Goal: Task Accomplishment & Management: Complete application form

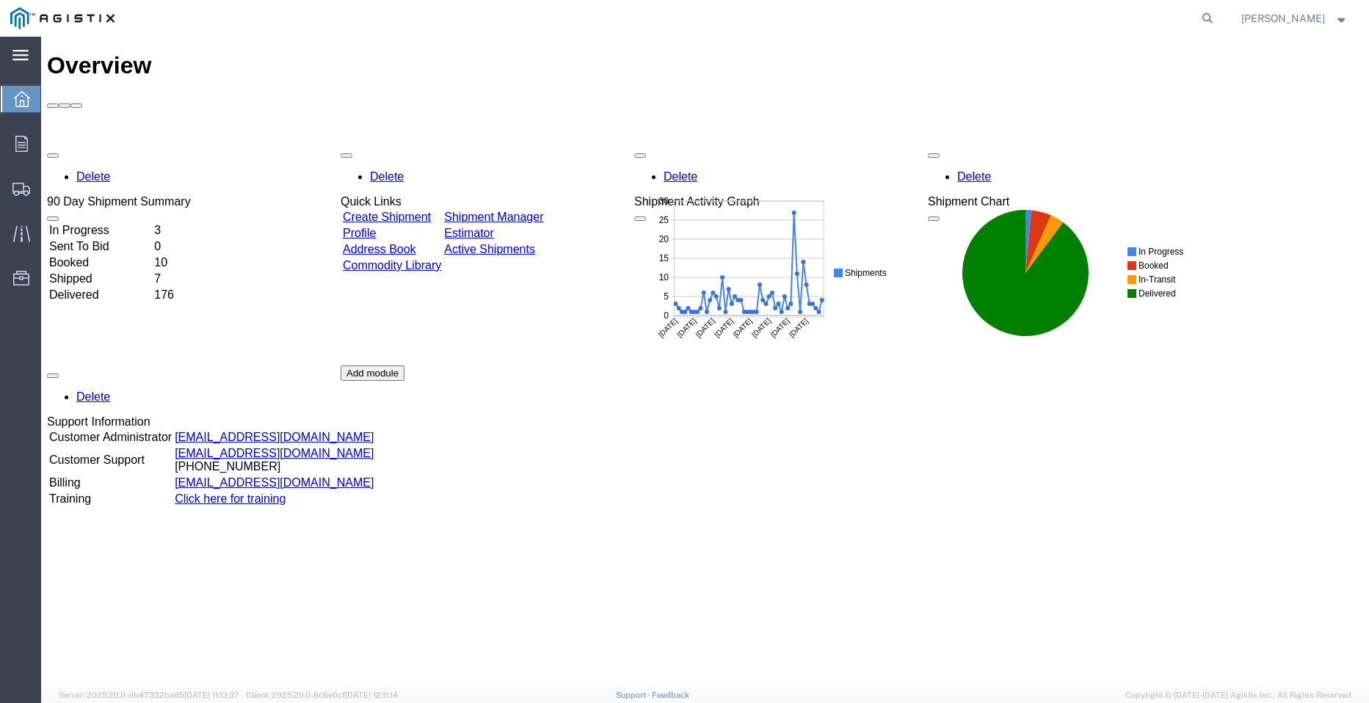
click at [29, 57] on div "main_menu Created with Sketch." at bounding box center [20, 55] width 41 height 37
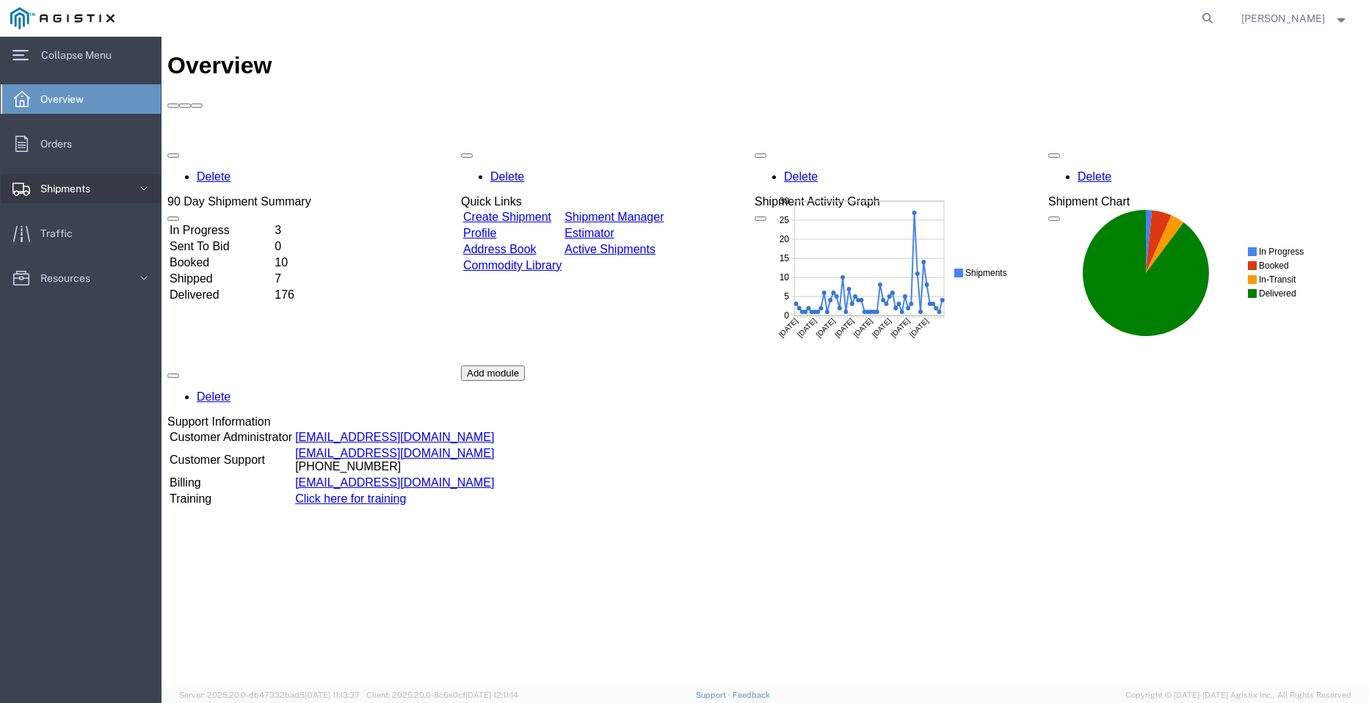
click at [139, 184] on icon at bounding box center [144, 188] width 15 height 15
click at [82, 238] on span "Create Shipment" at bounding box center [83, 238] width 136 height 29
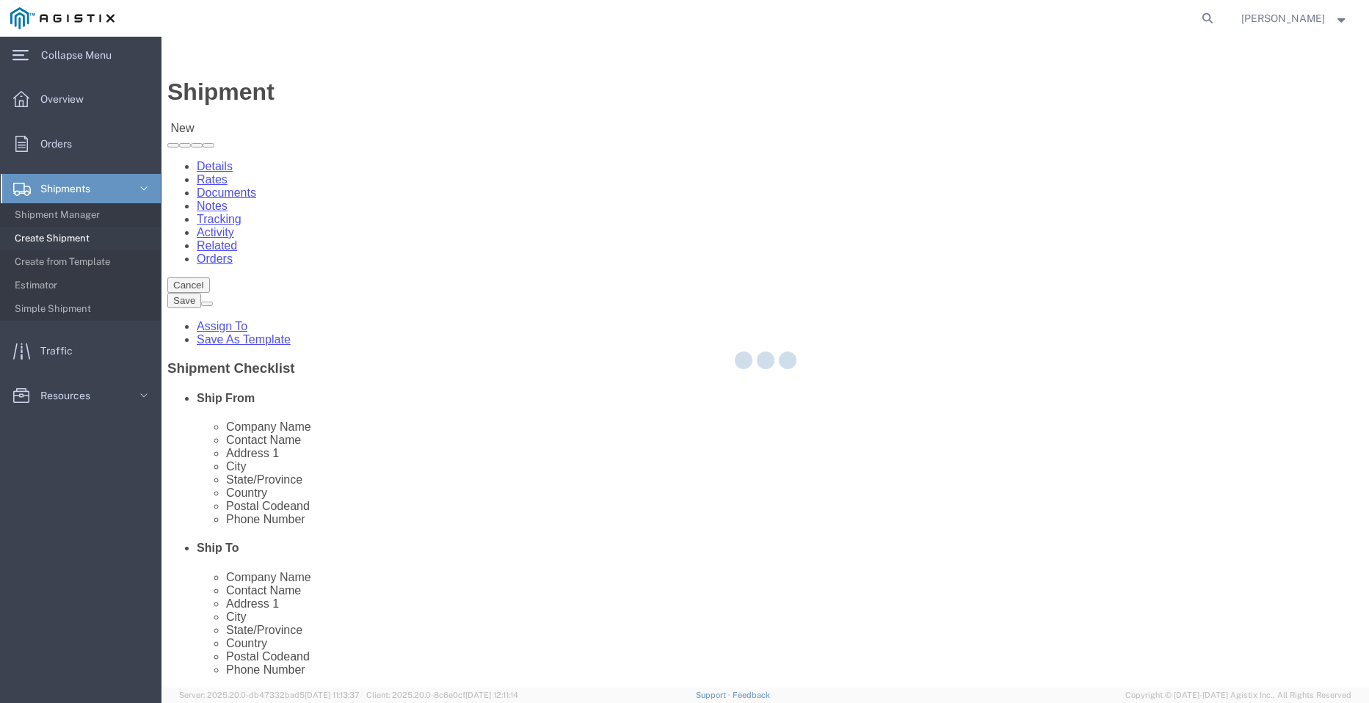
select select
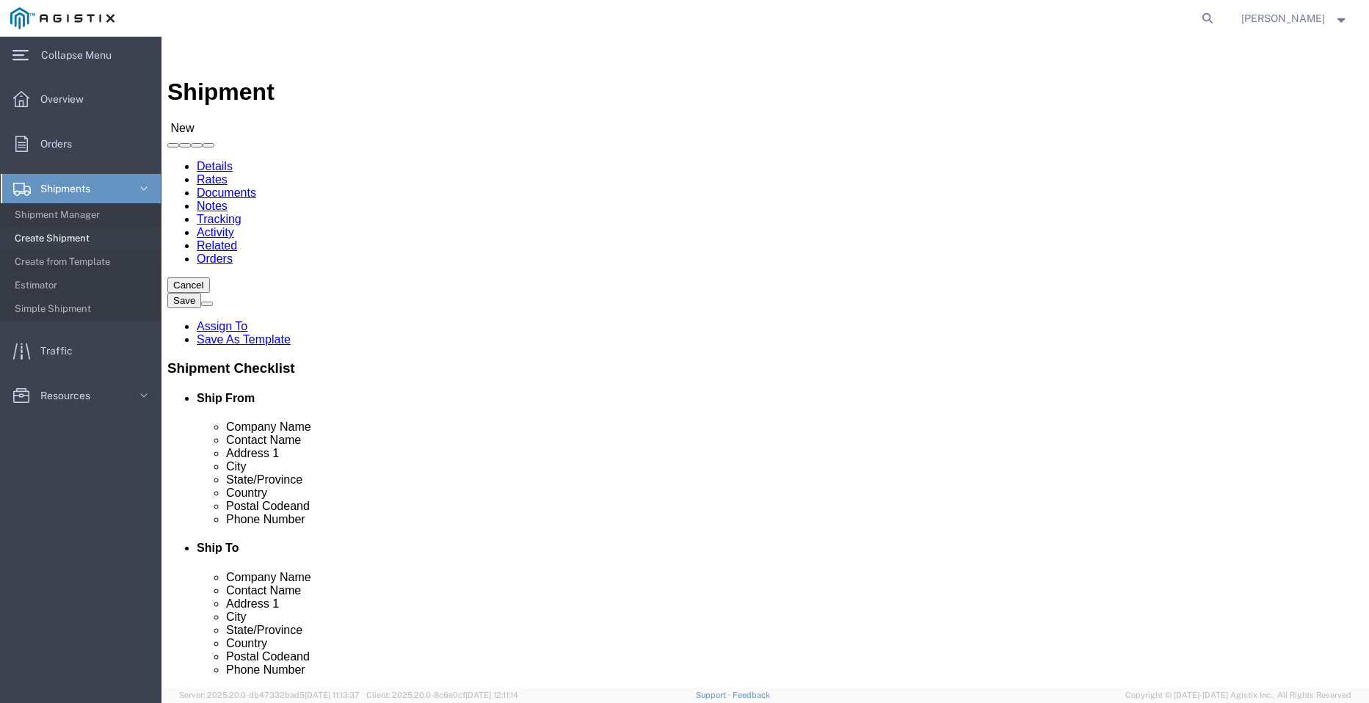
drag, startPoint x: 437, startPoint y: 260, endPoint x: 275, endPoint y: 223, distance: 165.7
click select "Select PG&E Valmont Industries Inc"
select select "9596"
click select "Select PG&E Valmont Industries Inc"
select select
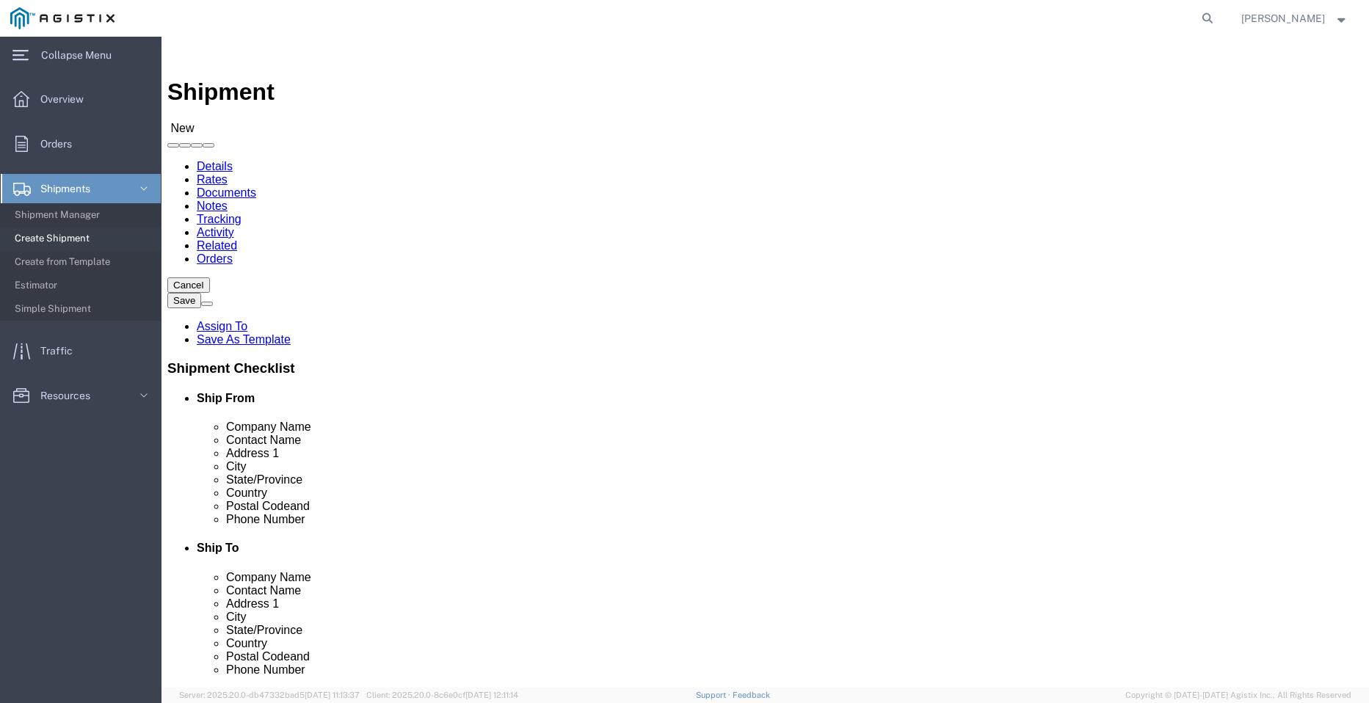
select select
click select "Select All Others [GEOGRAPHIC_DATA] [GEOGRAPHIC_DATA] [GEOGRAPHIC_DATA] [GEOGRA…"
select select "23082"
click select "Select All Others [GEOGRAPHIC_DATA] [GEOGRAPHIC_DATA] [GEOGRAPHIC_DATA] [GEOGRA…"
click input "text"
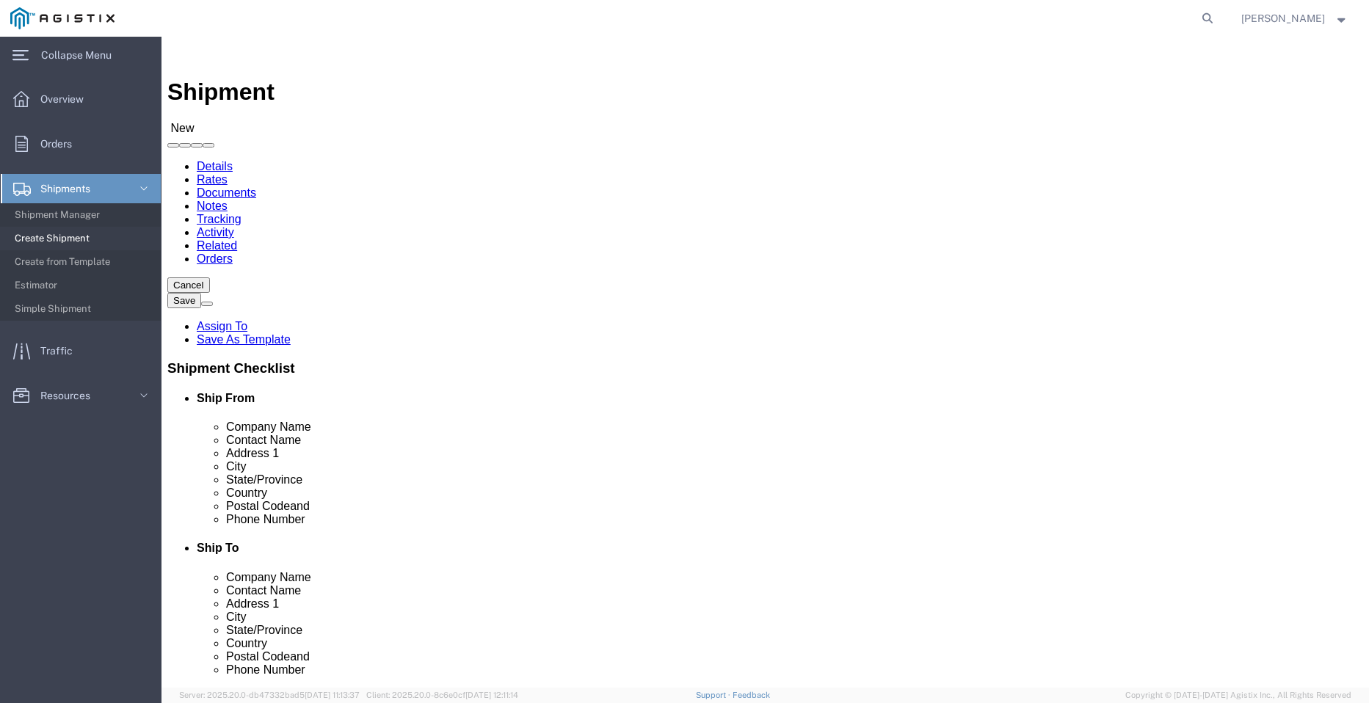
click input "text"
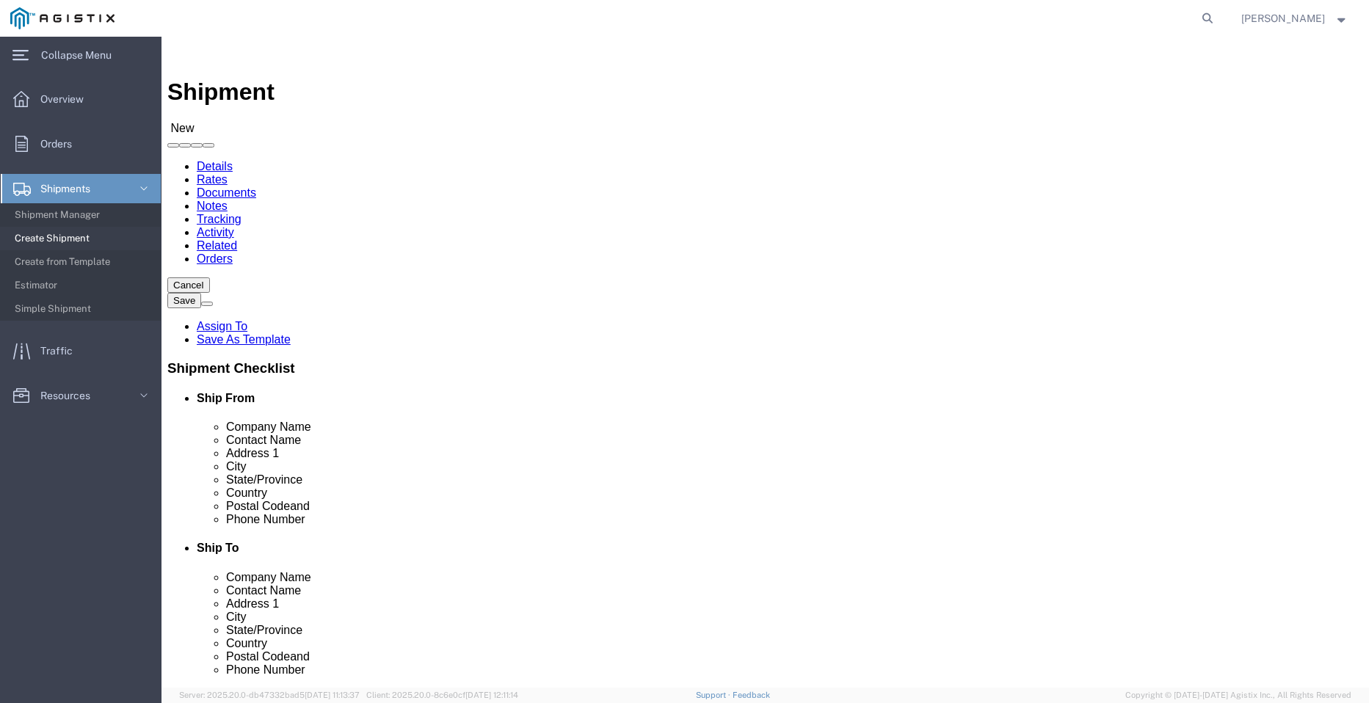
click input "text"
type input "[PERSON_NAME]"
click p "- ZINKPOWER - ([PERSON_NAME]) [STREET_ADDRESS]"
select select "[GEOGRAPHIC_DATA]"
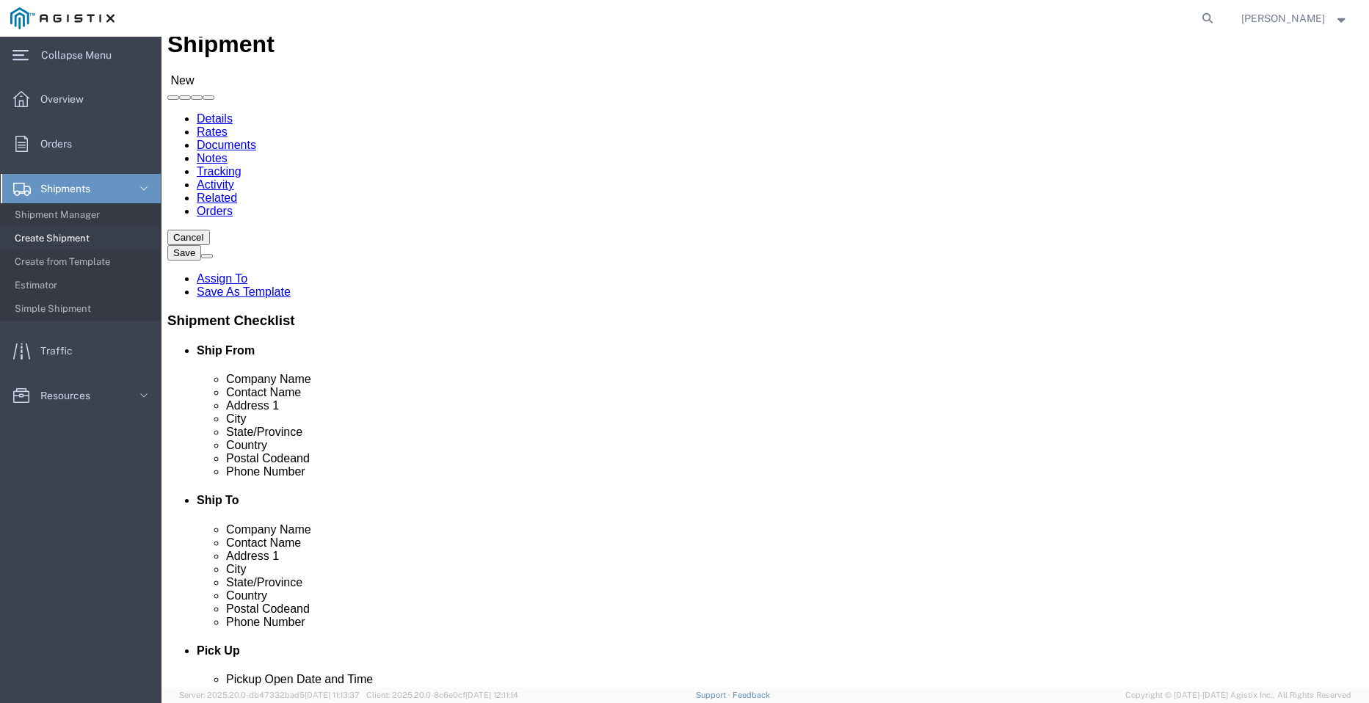
scroll to position [73, 0]
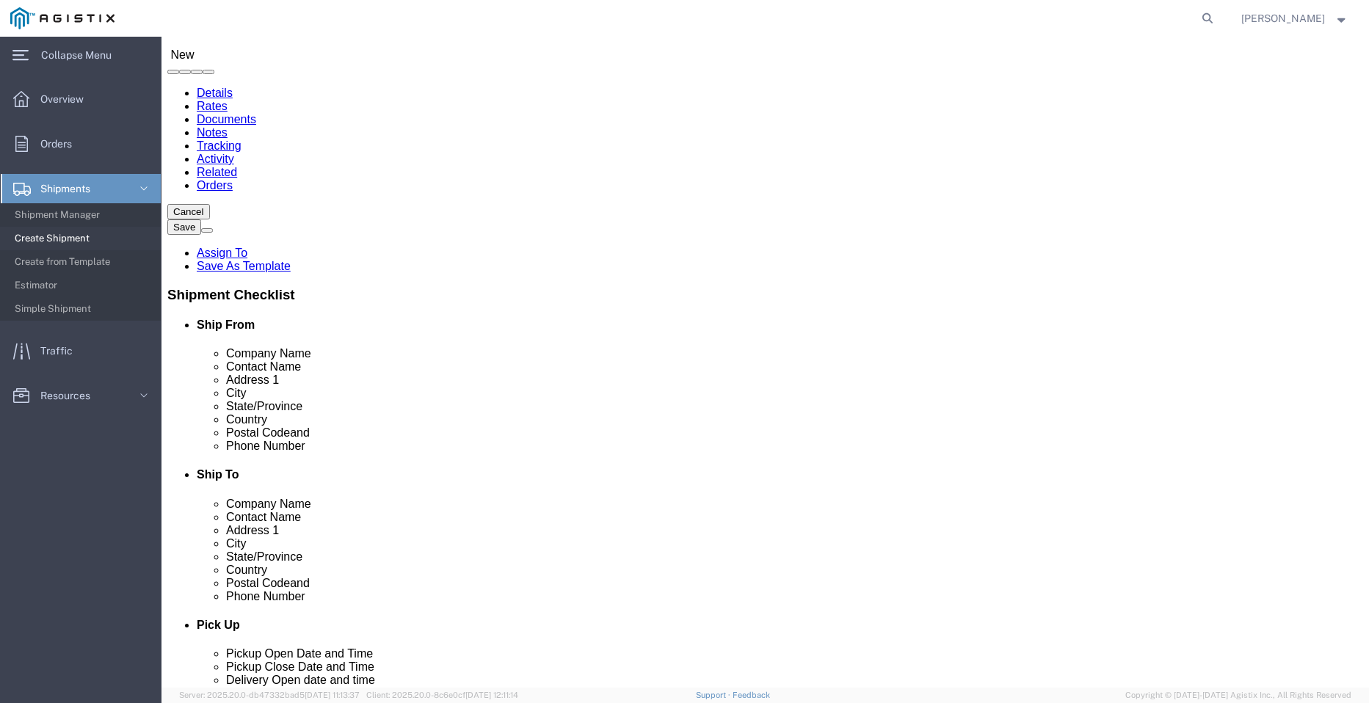
type input "[PERSON_NAME]"
click input "text"
type input "+1"
click input "text"
type input "OROV"
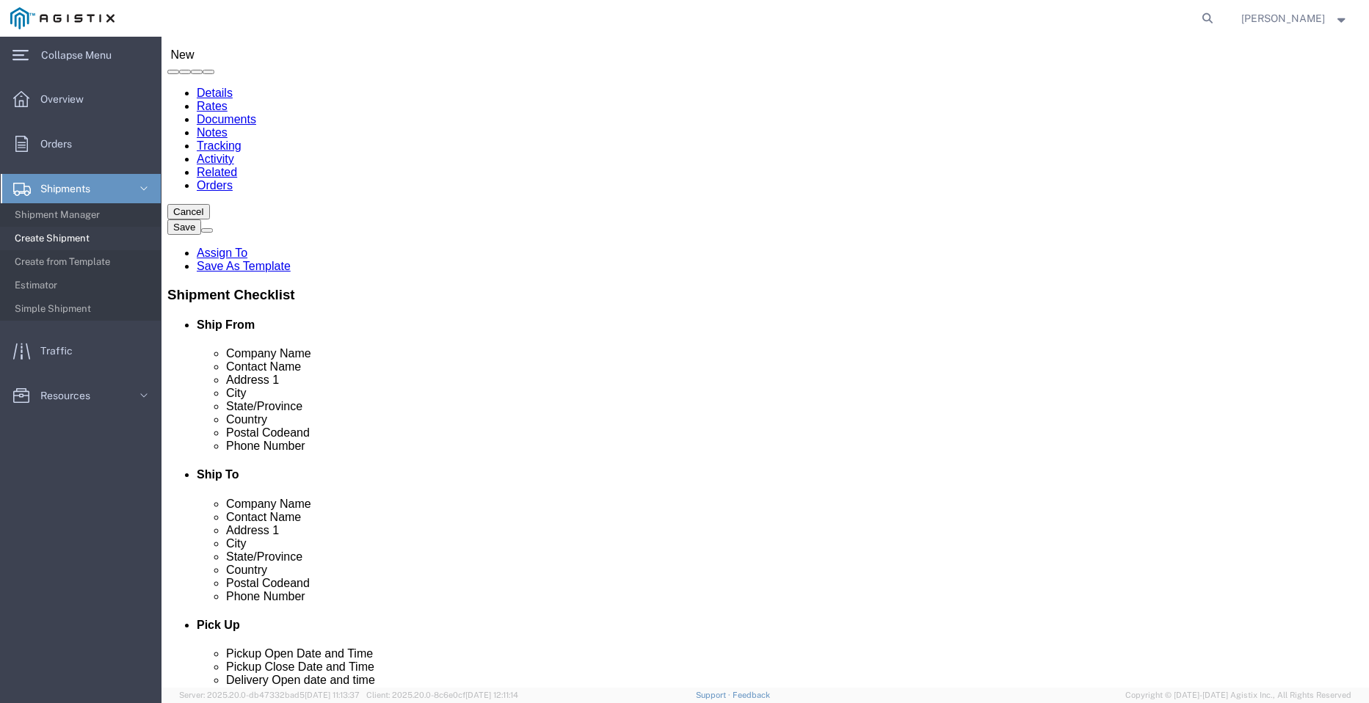
click p "- PACIFIC GAS & ELECTRIC - (SHIFFLETS) [GEOGRAPHIC_DATA], [STREET_ADDRESS]"
select select "CA"
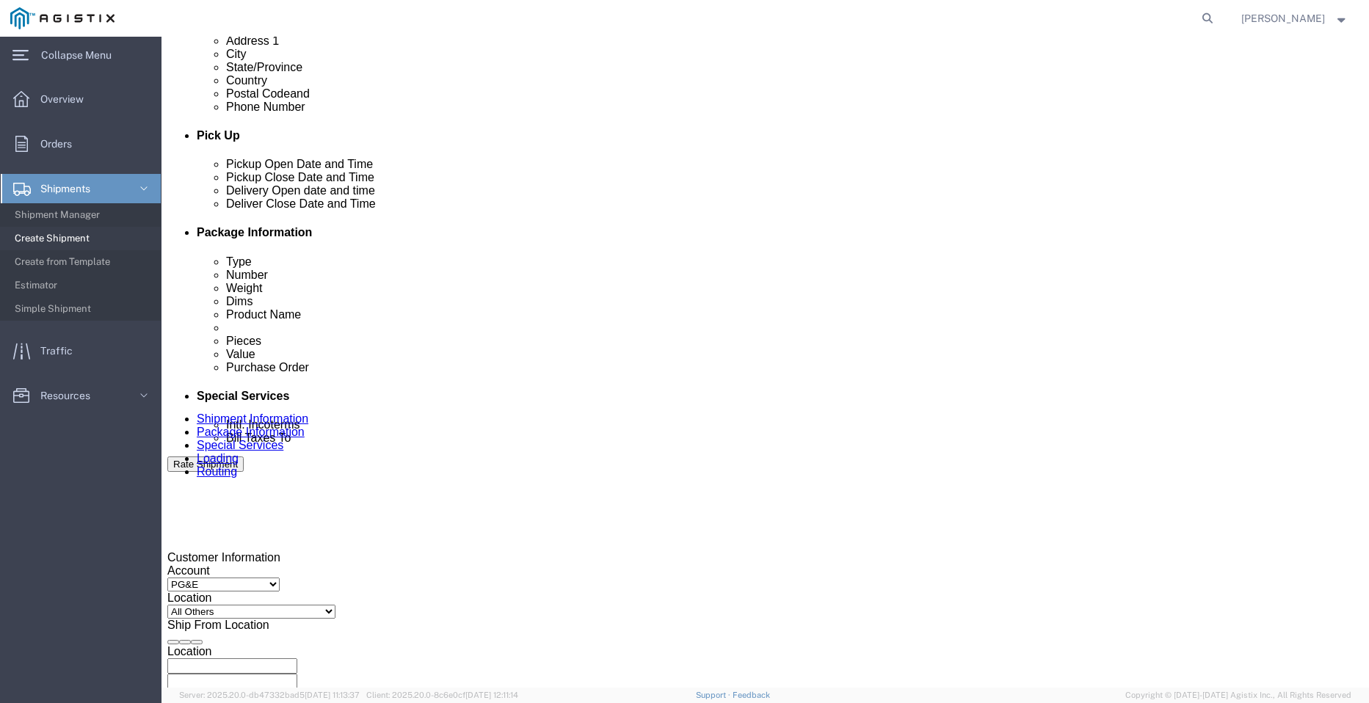
scroll to position [587, 0]
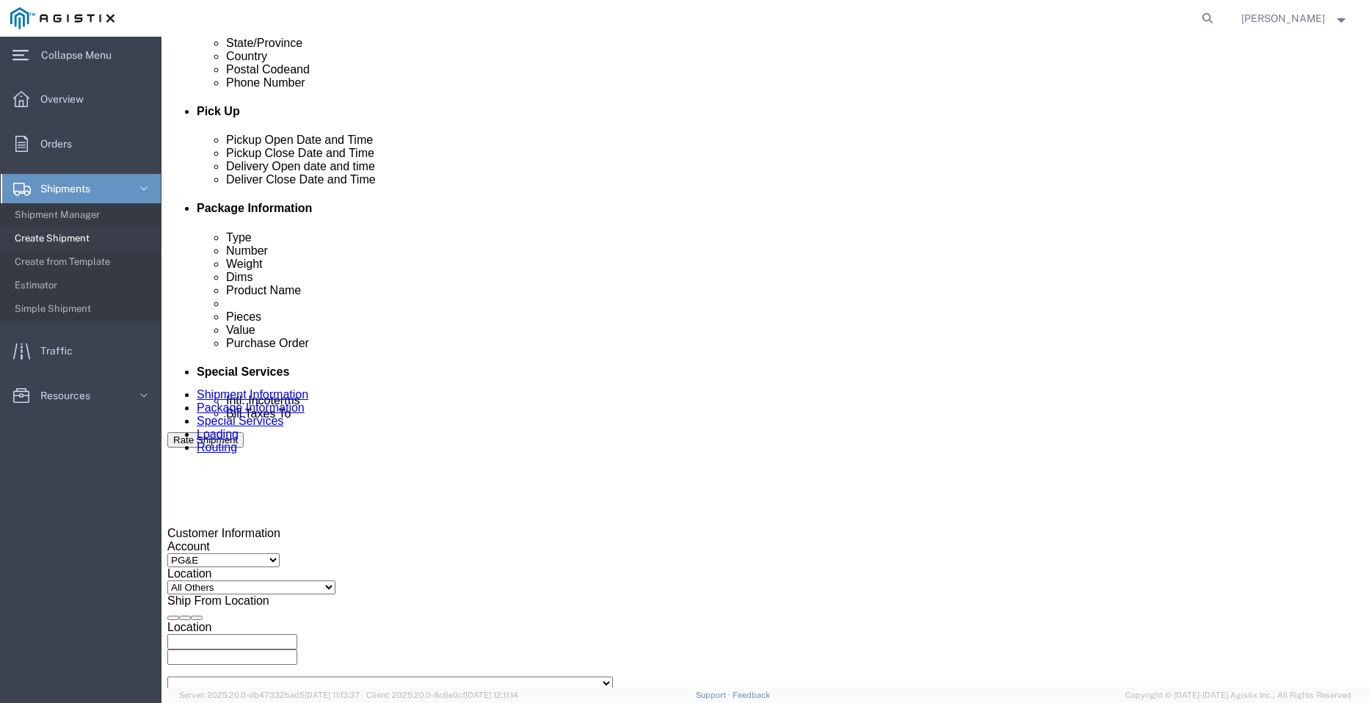
type input "[GEOGRAPHIC_DATA]"
click div "Pickup Date and Time Pickup Date: Pickup Start Date Pickup Start Time Pickup Op…"
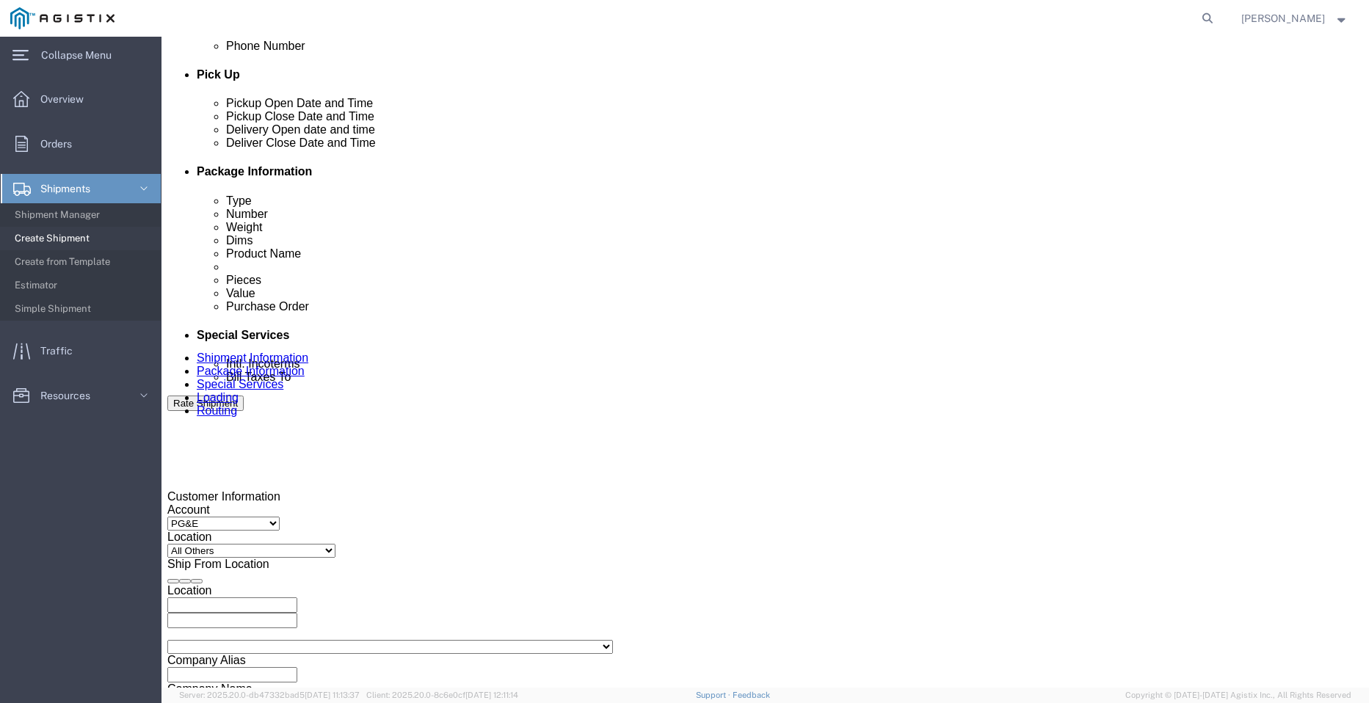
scroll to position [661, 0]
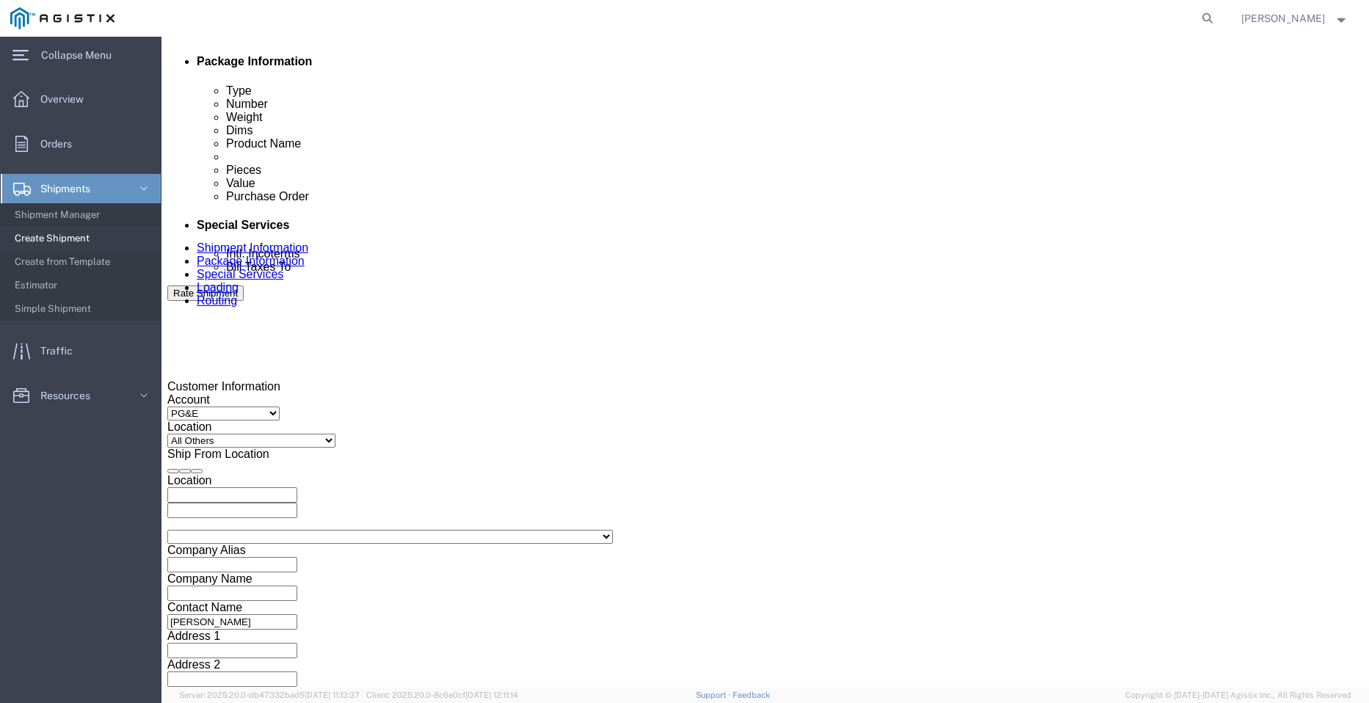
click div
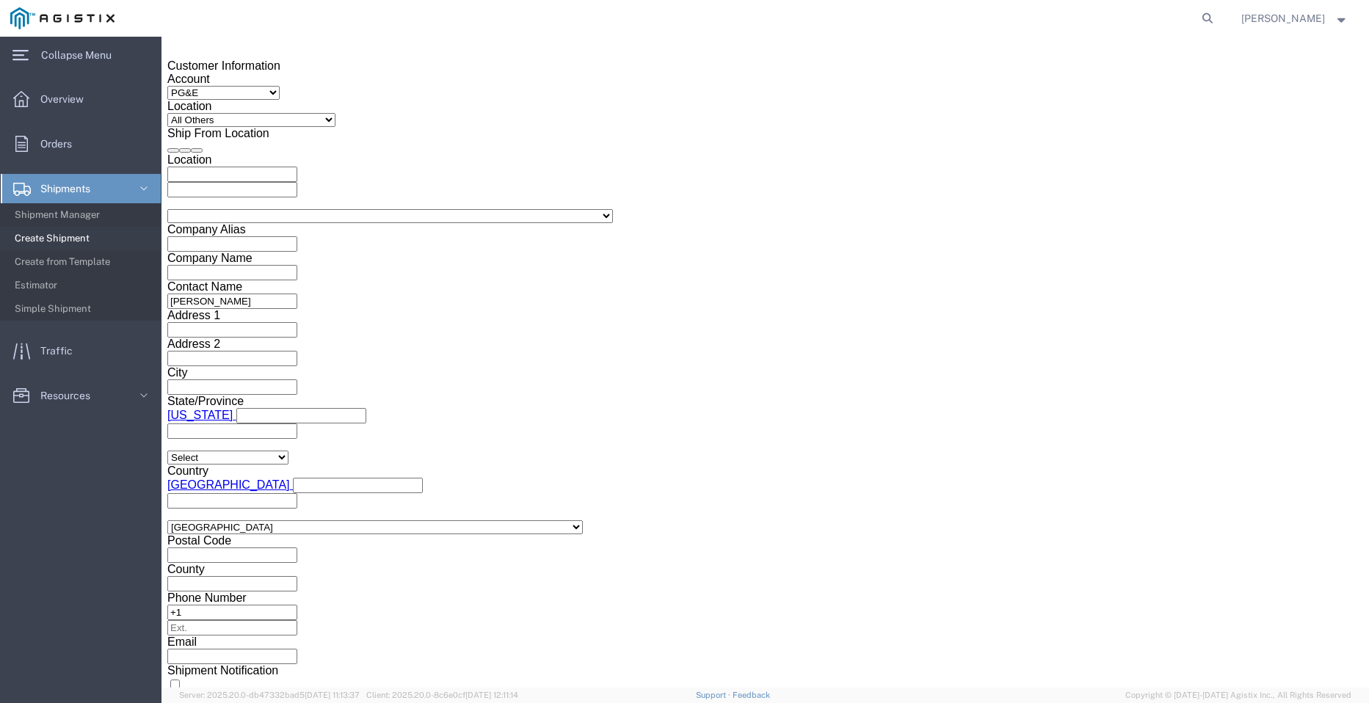
click button "Apply"
click div
click button "Apply"
click input "text"
paste input "3501404897"
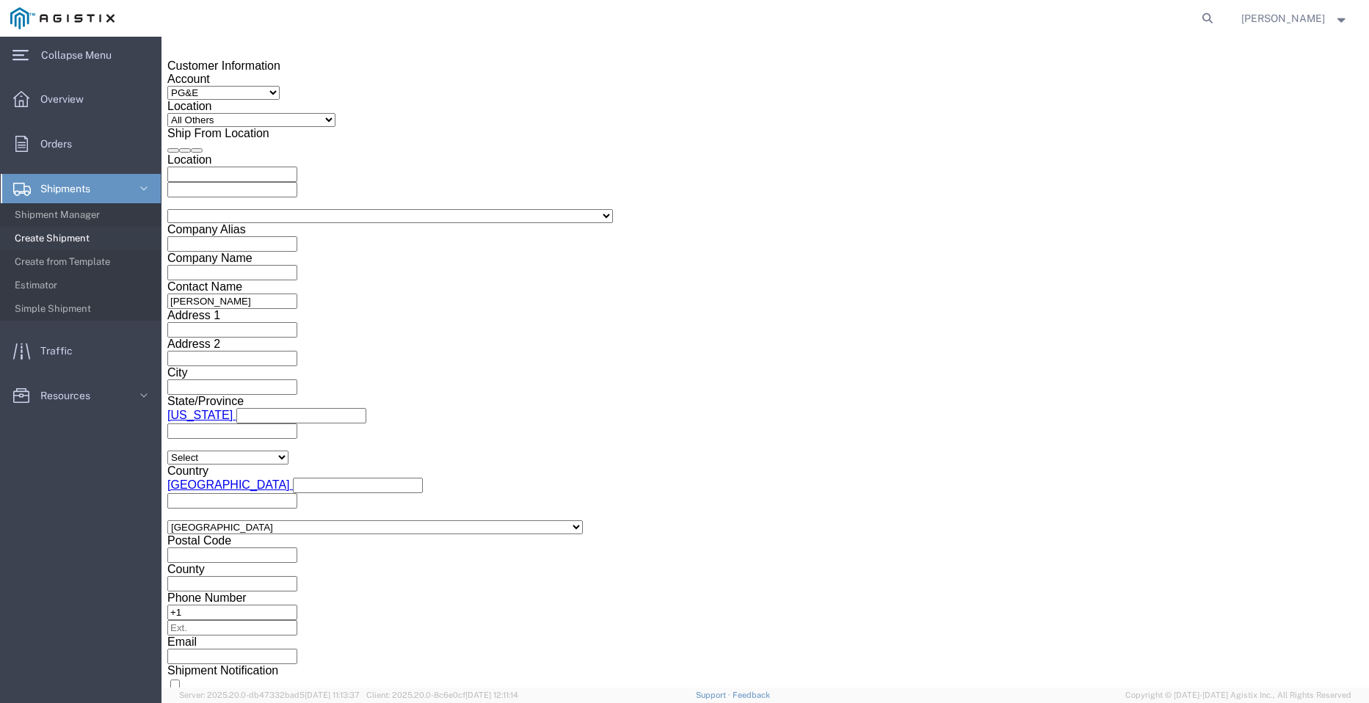
type input "3501404897"
click select "Select Account Type Activity ID Airline Appointment Number ASN Batch Request # …"
select select "PICKUPNUM"
click select "Select Account Type Activity ID Airline Appointment Number ASN Batch Request # …"
click input "text"
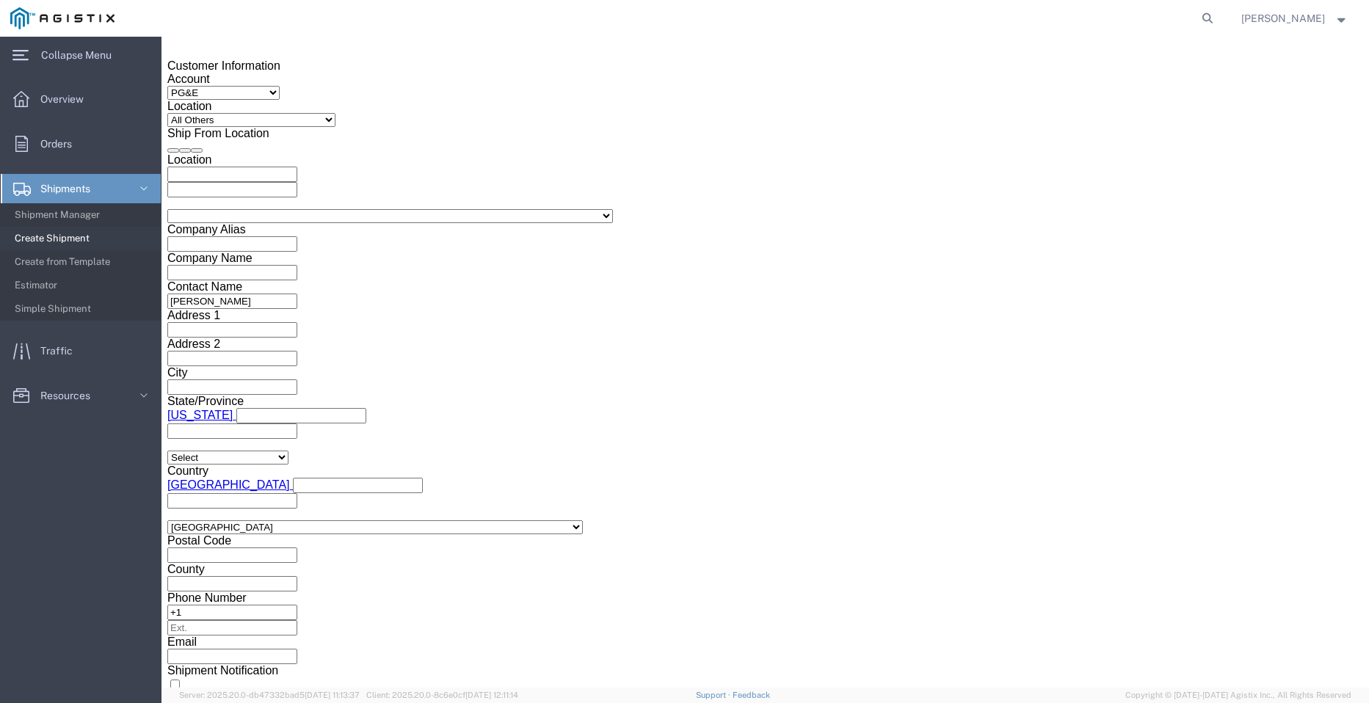
paste input "900252576"
type input "900252576"
click button "Continue"
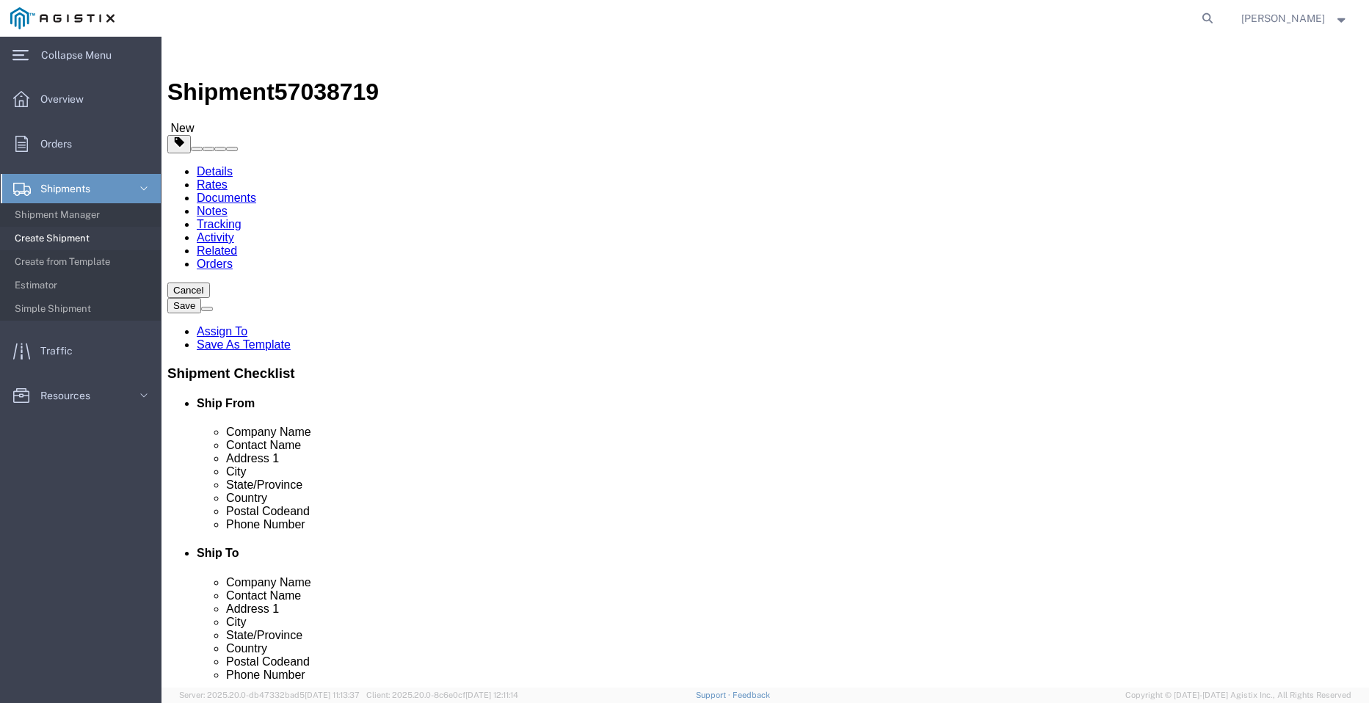
click select "Select Bulk Bundle(s) Cardboard Box(es) Carton(s) Crate(s) Drum(s) (Fiberboard)…"
select select "BNDL"
click select "Select Bulk Bundle(s) Cardboard Box(es) Carton(s) Crate(s) Drum(s) (Fiberboard)…"
click input "text"
click select "Select cm ft in"
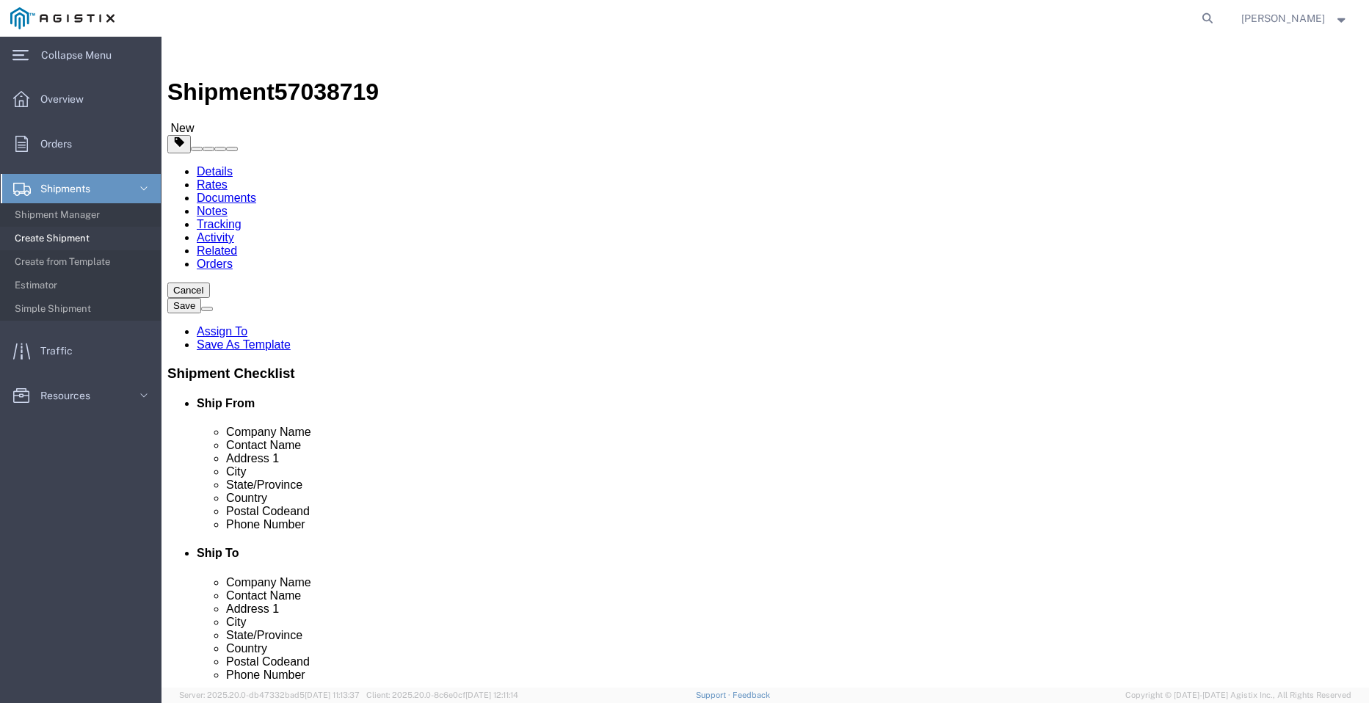
select select "FT"
click select "Select cm ft in"
click input "text"
type input "96"
type input "102"
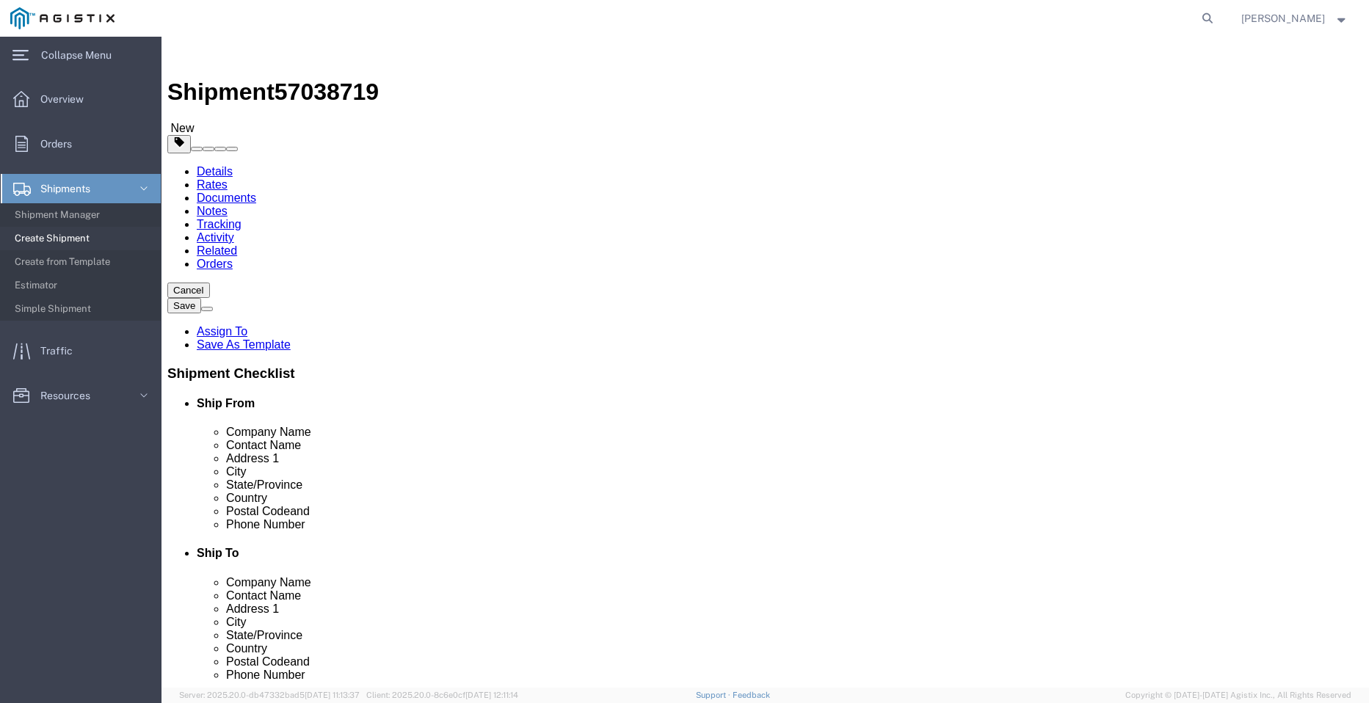
type input "55"
drag, startPoint x: 207, startPoint y: 345, endPoint x: 140, endPoint y: 340, distance: 67.0
click div "Weight 0.00 Select kgs lbs Ship. t°"
type input "14585"
click link "Add Content"
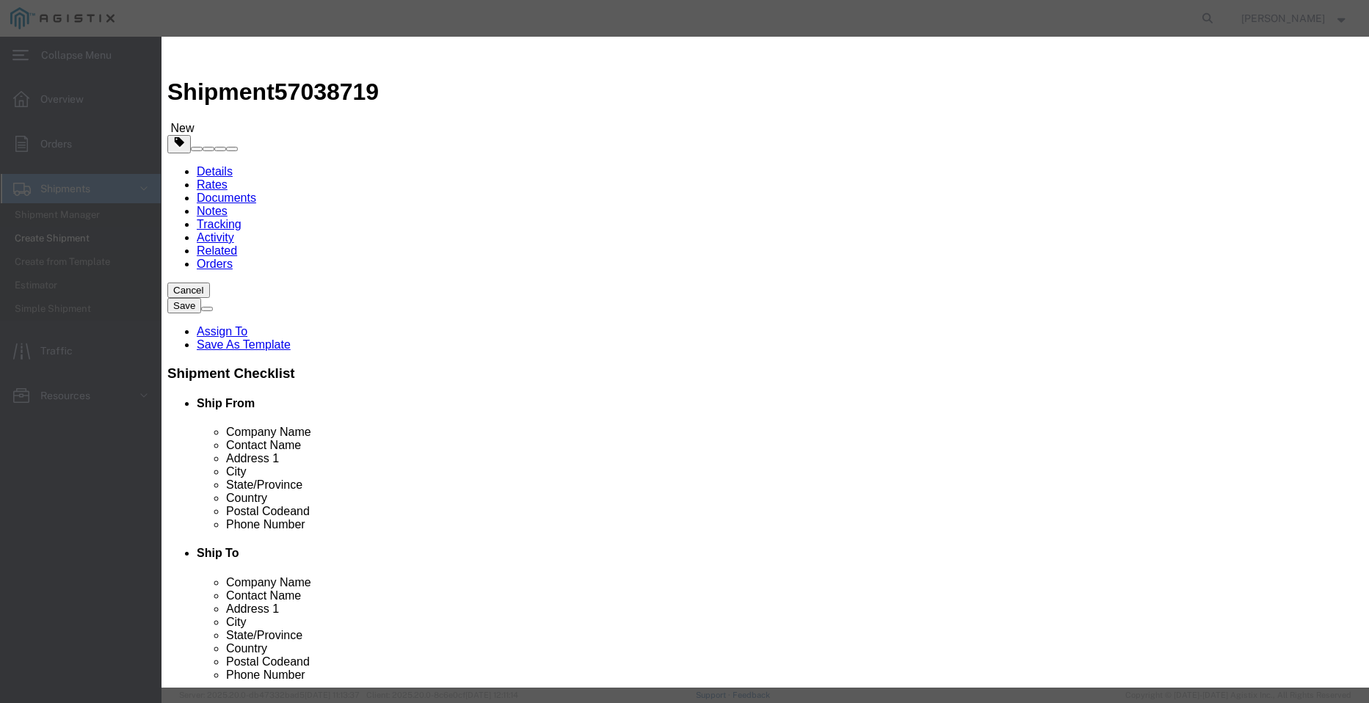
click input "text"
type input "STEEL POLES"
type input "1"
drag, startPoint x: 413, startPoint y: 139, endPoint x: 210, endPoint y: 127, distance: 203.7
click div "Product Name STEEL POLES Pieces 0 Select Bag Barrels 100Board Feet Bottle Box B…"
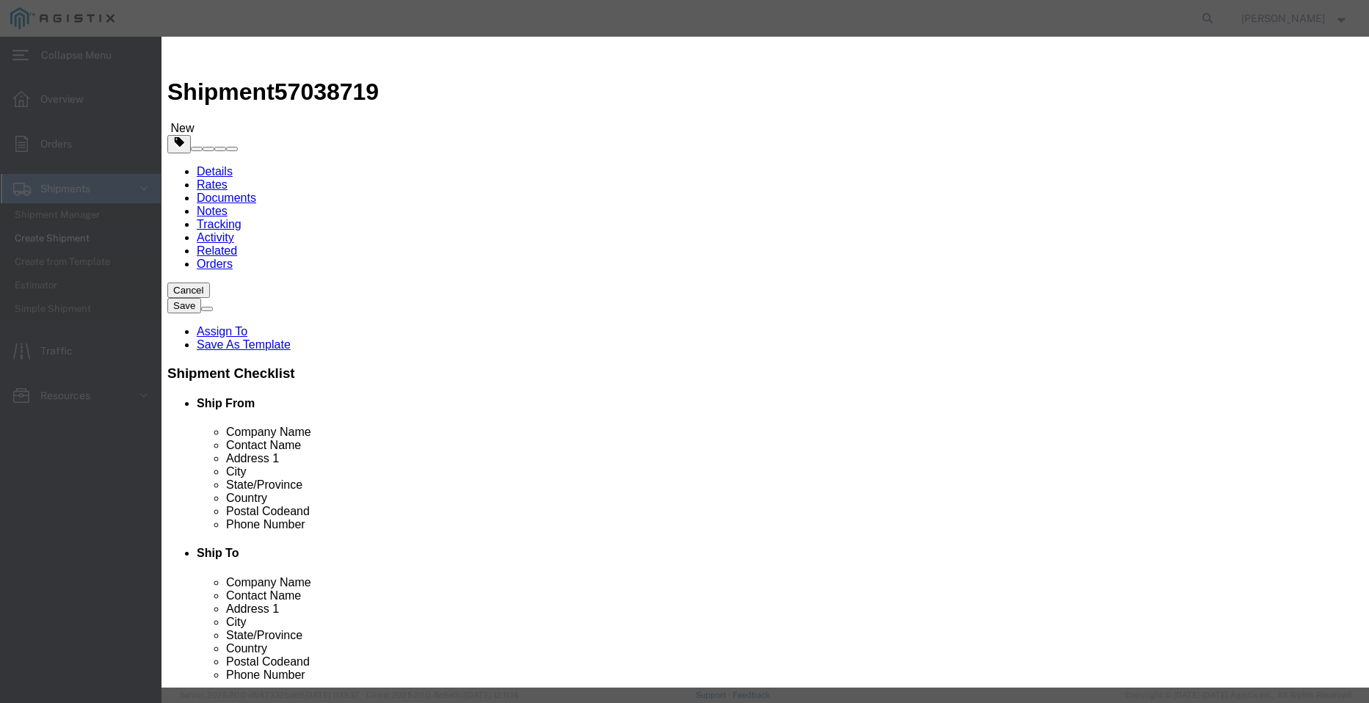
type input "10"
click select "Select 50 55 60 65 70 85 92.5 100 125 175 250 300 400"
select select "50"
click select "Select 50 55 60 65 70 85 92.5 100 125 175 250 300 400"
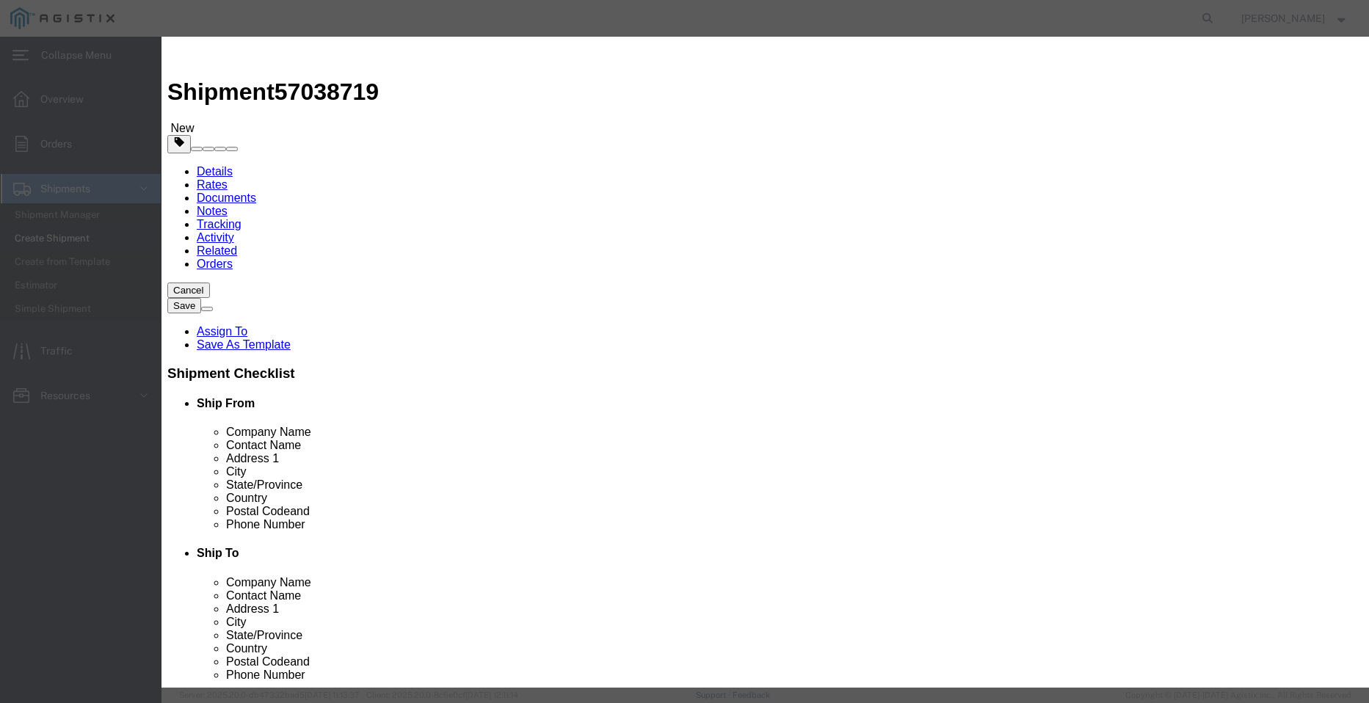
drag, startPoint x: 376, startPoint y: 170, endPoint x: 310, endPoint y: 170, distance: 66.1
click div "Total Value 10 Select ADP AED AFN ALL AMD AOA ARS ATS AUD AWG AZN BAM BBD BDT B…"
type input "1"
click button "Save & Close"
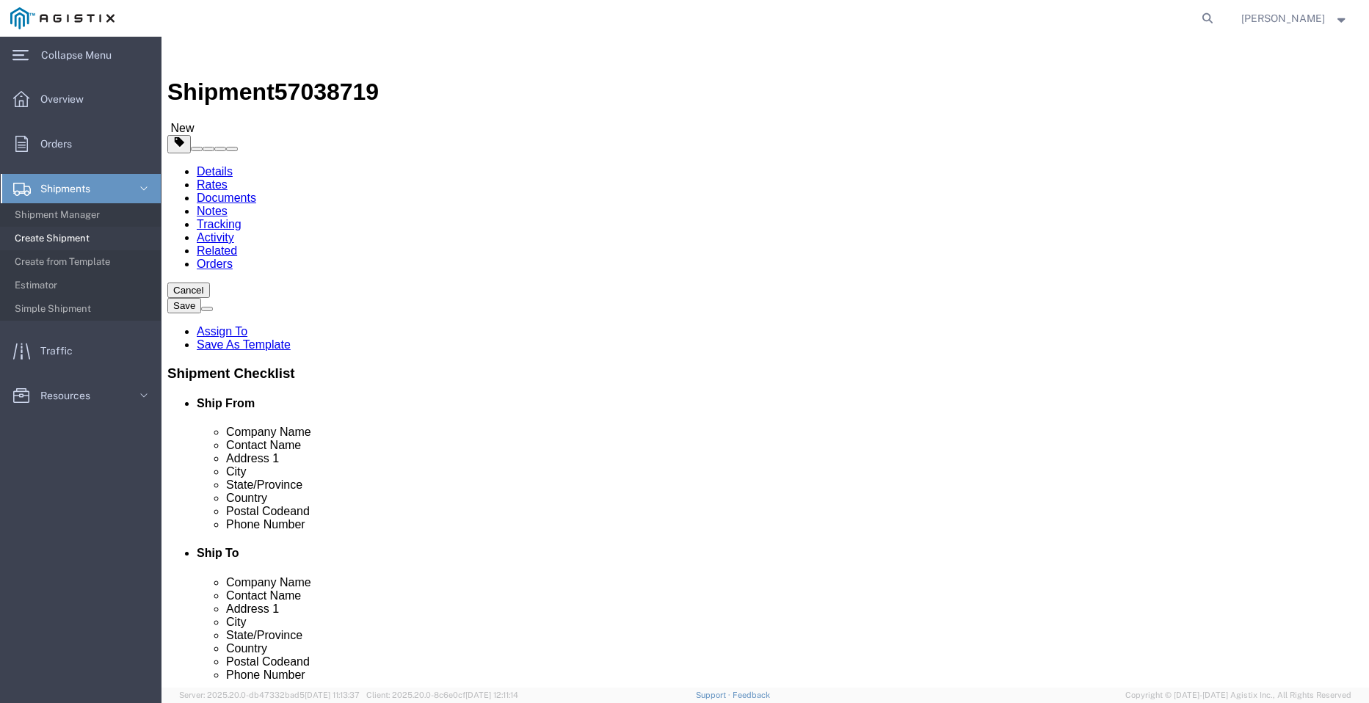
click button "Rate Shipment"
click span "57038719"
copy span "57038719"
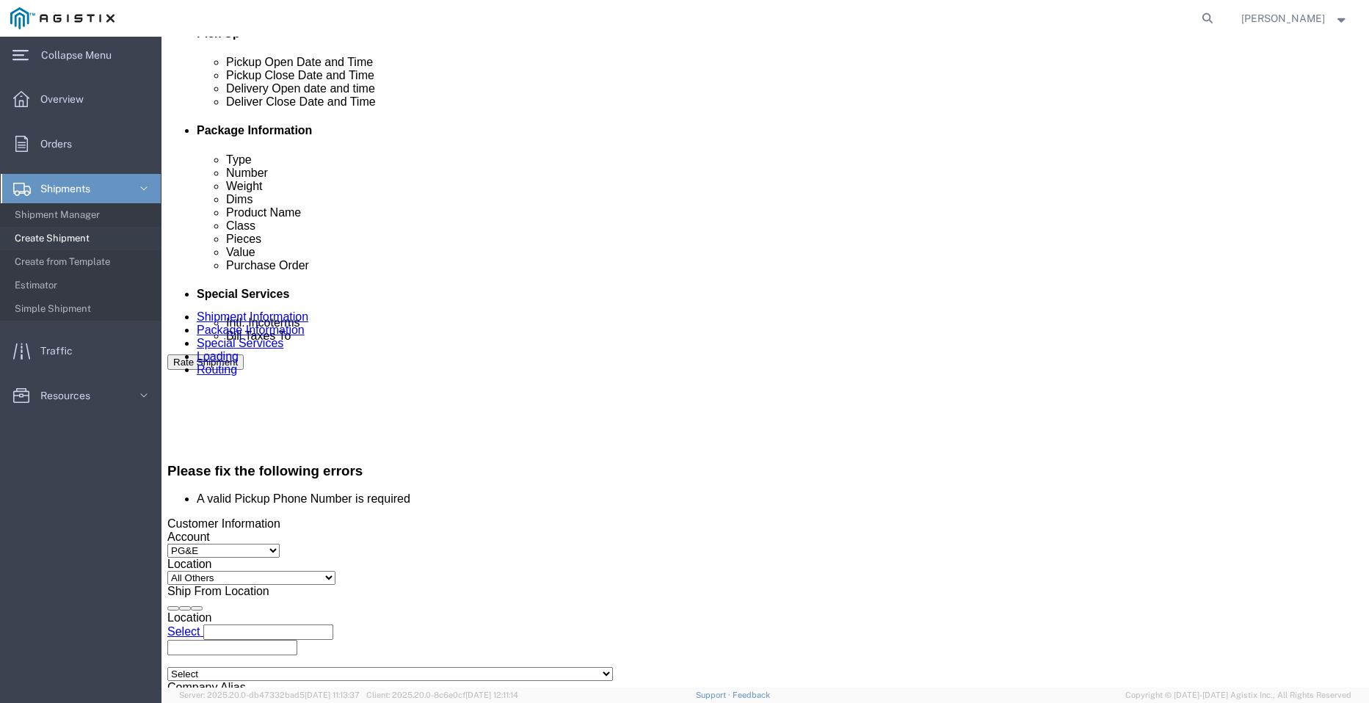
scroll to position [450, 0]
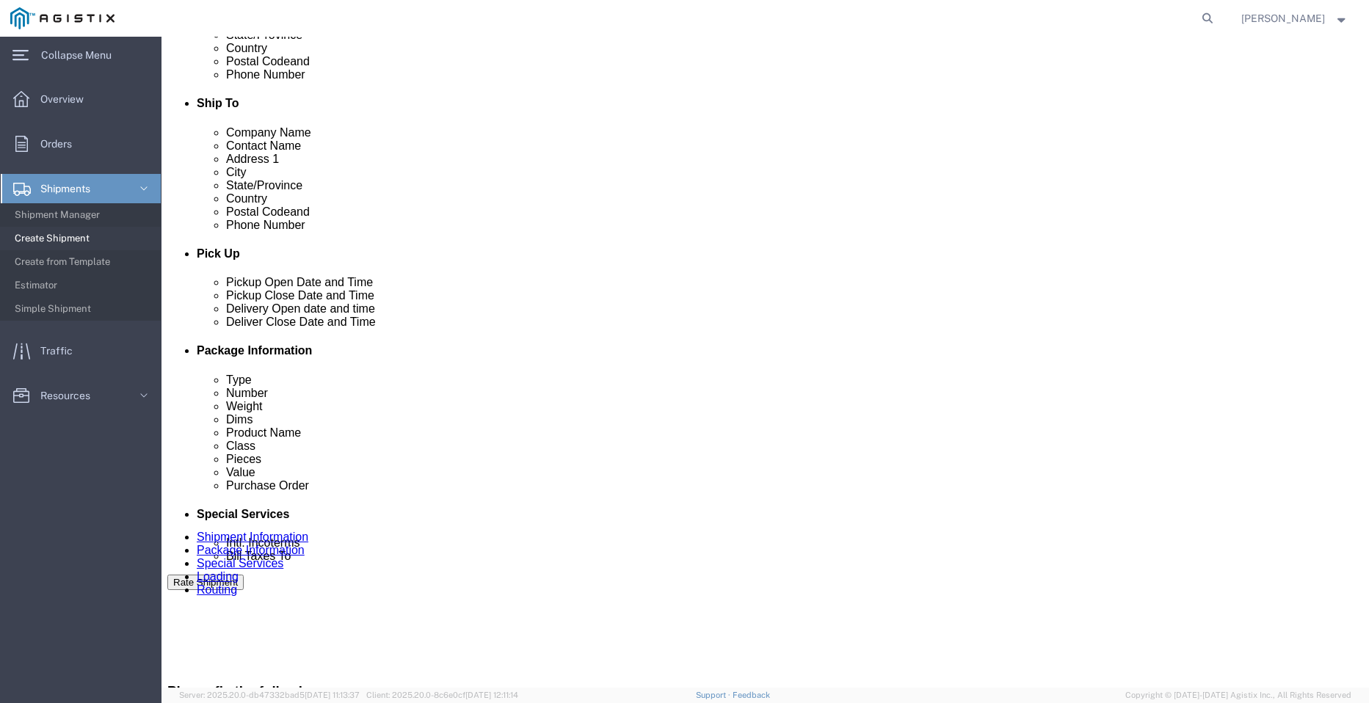
drag, startPoint x: -46, startPoint y: 222, endPoint x: -159, endPoint y: 204, distance: 114.4
click html "Shipment 57038719 New Details Rates Documents Notes Tracking Activity Related O…"
paste input "1 (979) 329-845"
type input "1 (979) 329-845"
click button "Rate Shipment"
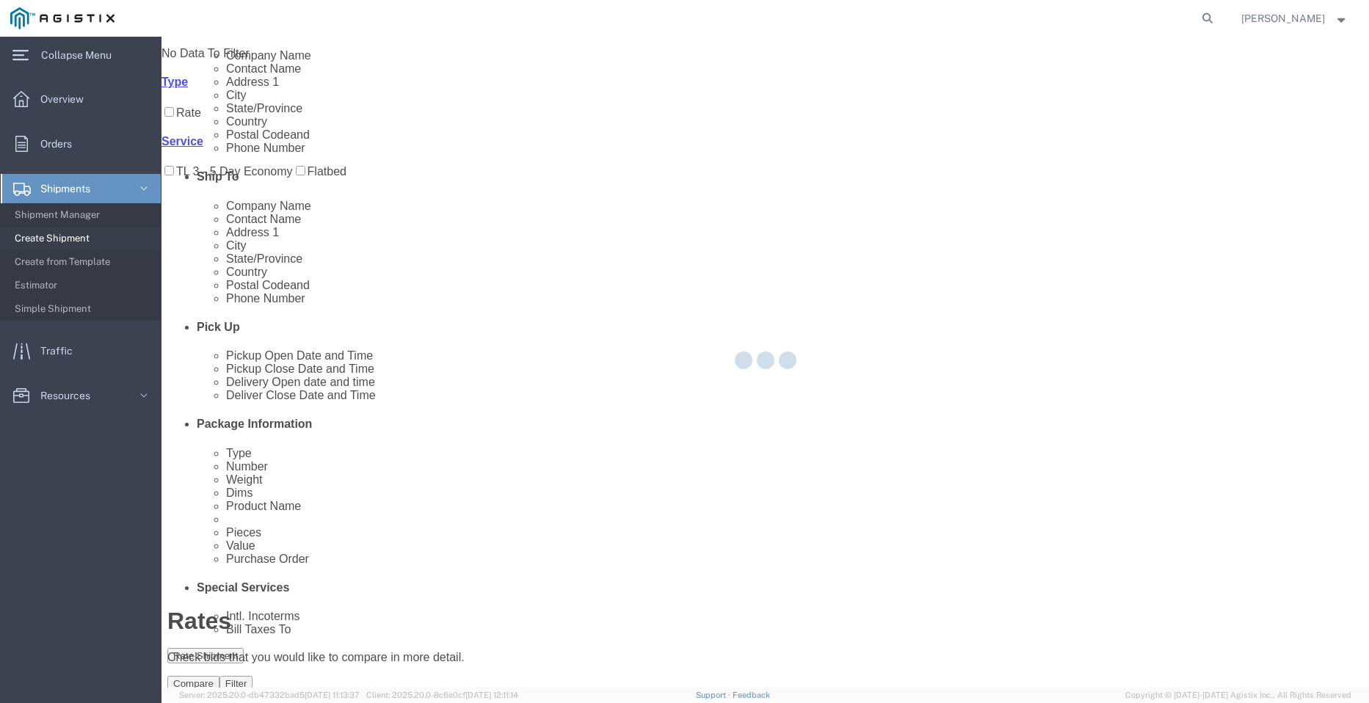
scroll to position [0, 0]
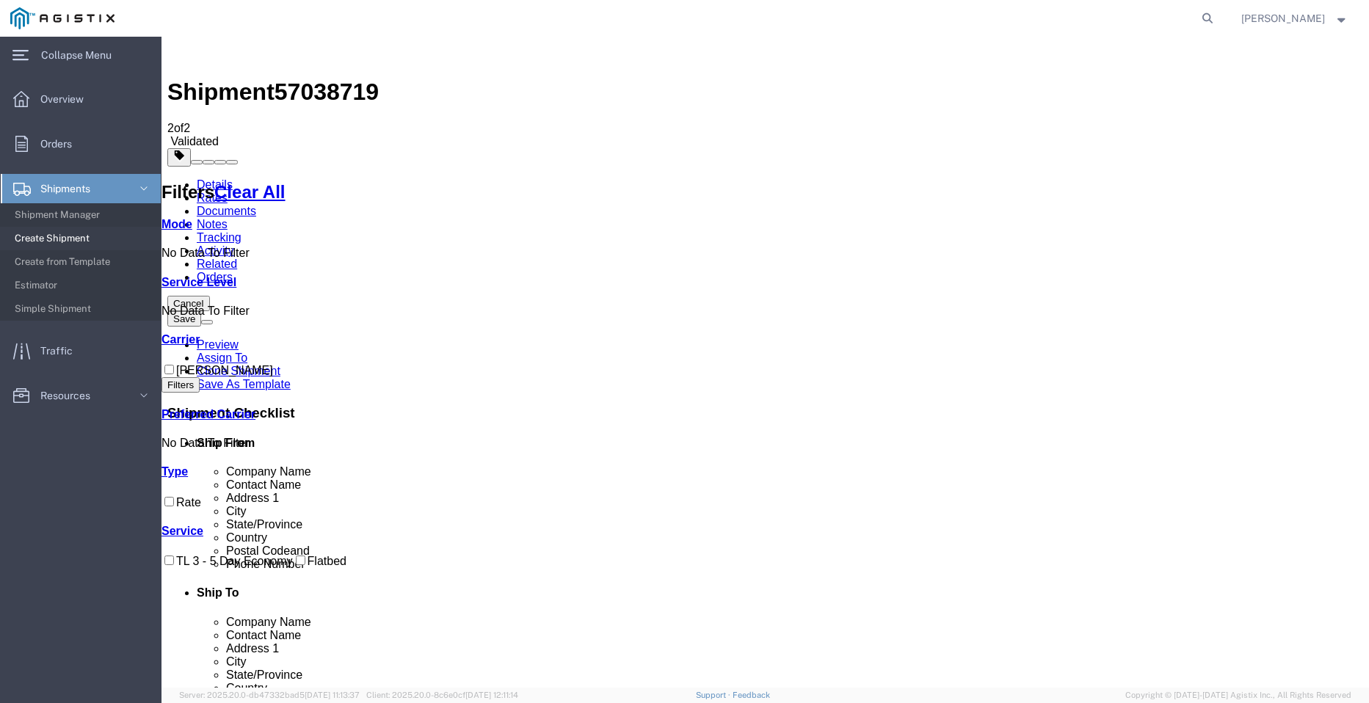
checkbox input "true"
